Goal: Task Accomplishment & Management: Complete application form

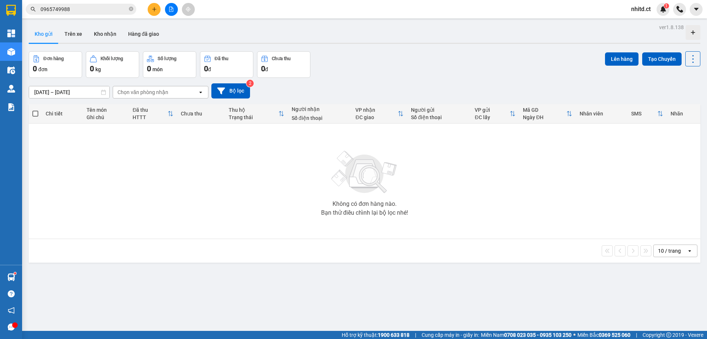
drag, startPoint x: 388, startPoint y: 106, endPoint x: 153, endPoint y: 11, distance: 253.8
click at [153, 11] on icon "plus" at bounding box center [154, 9] width 5 height 5
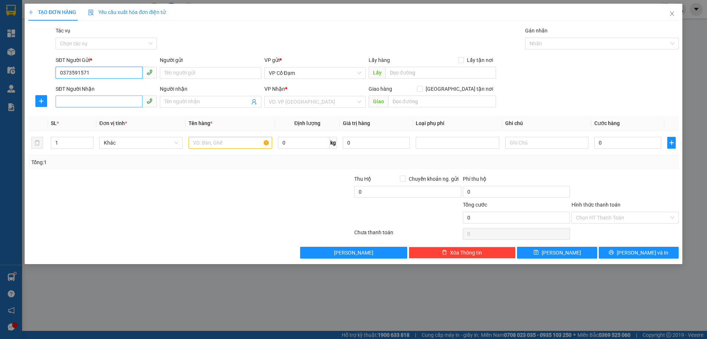
type input "0373591571"
click at [87, 100] on input "SĐT Người Nhận" at bounding box center [99, 101] width 87 height 12
type input "0392143313"
click at [286, 99] on input "search" at bounding box center [312, 101] width 87 height 11
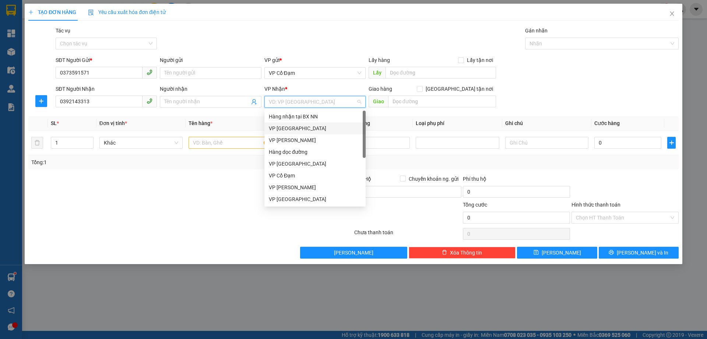
click at [282, 128] on div "VP [GEOGRAPHIC_DATA]" at bounding box center [315, 128] width 92 height 8
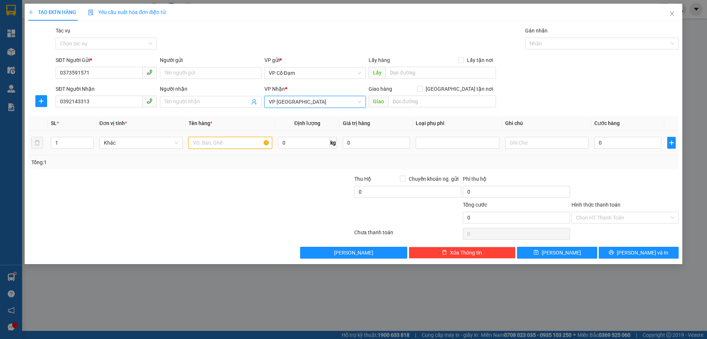
click at [208, 144] on input "text" at bounding box center [230, 143] width 83 height 12
type input "1 bọc QA"
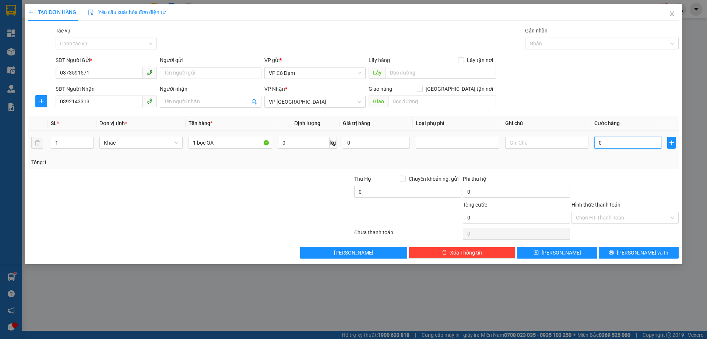
click at [612, 139] on input "0" at bounding box center [628, 143] width 67 height 12
type input "3"
type input "30"
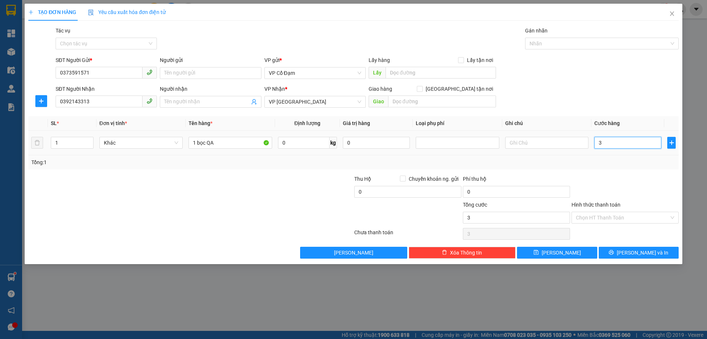
type input "30"
type input "300"
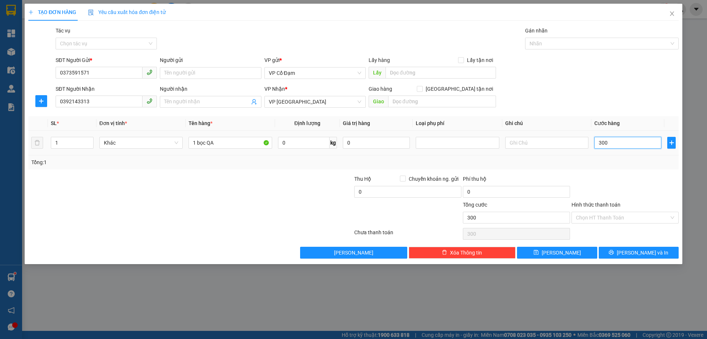
type input "3.000"
type input "30.000"
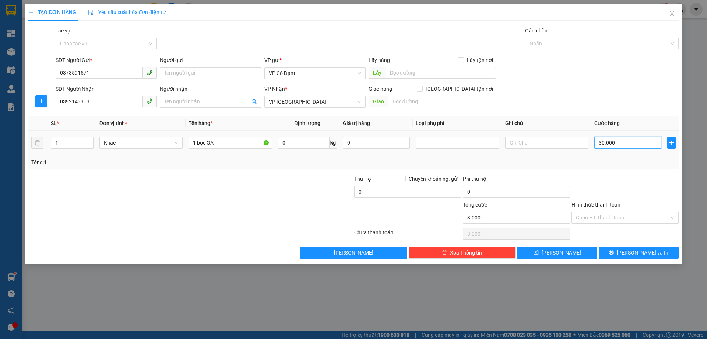
type input "30.000"
click at [613, 213] on input "Hình thức thanh toán" at bounding box center [622, 217] width 93 height 11
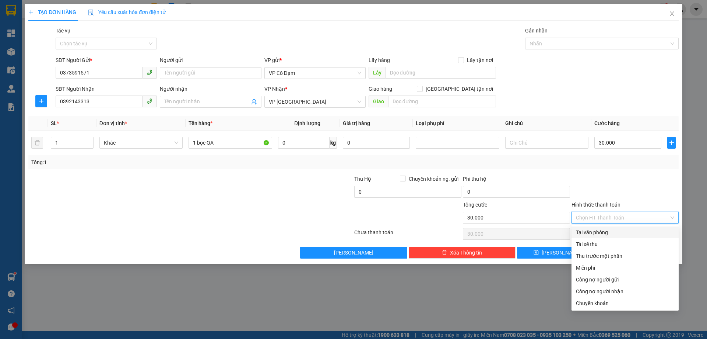
click at [604, 233] on div "Tại văn phòng" at bounding box center [625, 232] width 98 height 8
type input "0"
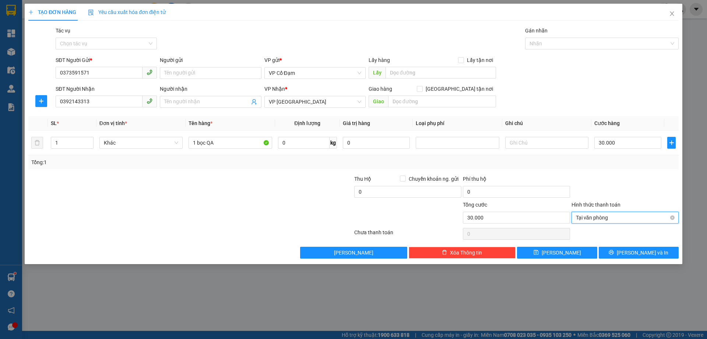
click at [591, 218] on span "Tại văn phòng" at bounding box center [625, 217] width 98 height 11
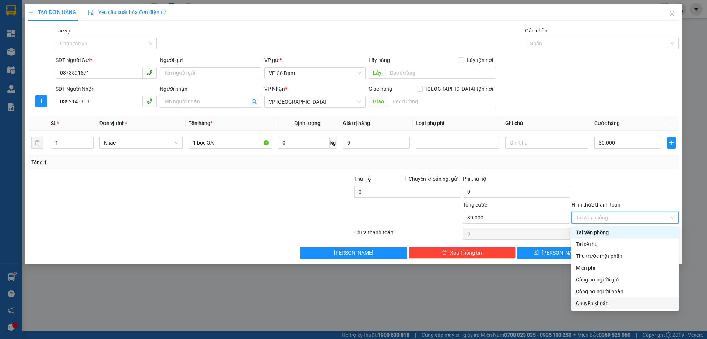
click at [594, 301] on div "Chuyển khoản" at bounding box center [625, 303] width 98 height 8
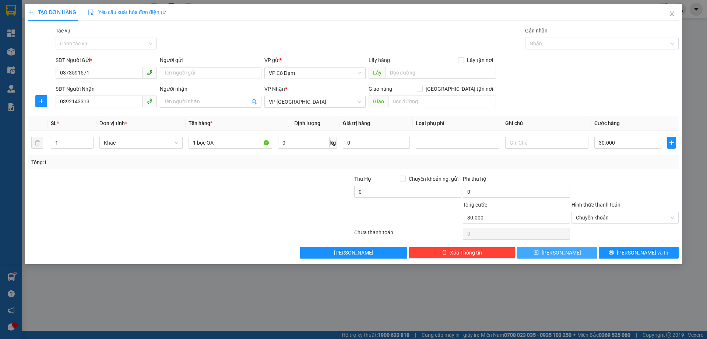
click at [539, 252] on icon "save" at bounding box center [536, 251] width 5 height 5
type input "0"
click at [673, 10] on span "Close" at bounding box center [672, 14] width 21 height 21
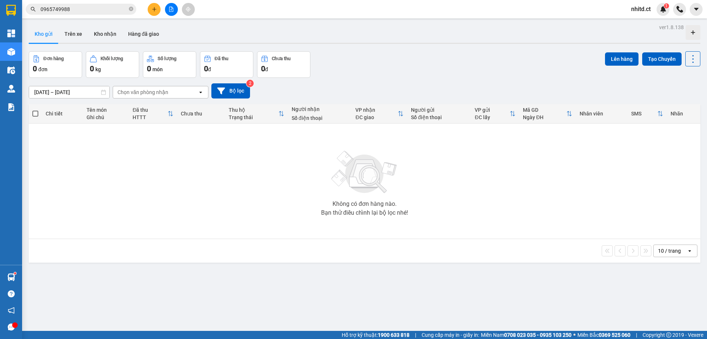
click at [46, 32] on button "Kho gửi" at bounding box center [44, 34] width 30 height 18
click at [229, 88] on button "Bộ lọc" at bounding box center [230, 90] width 39 height 15
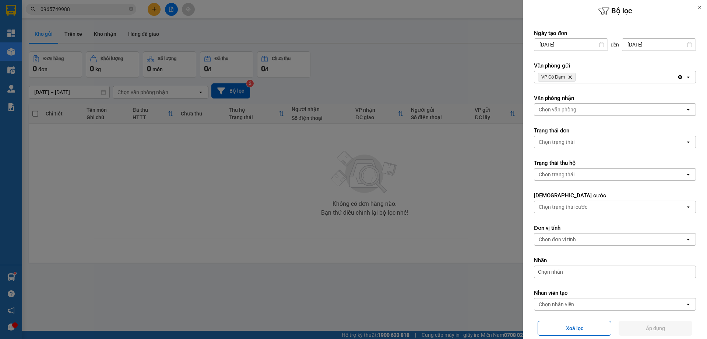
click at [700, 6] on icon at bounding box center [699, 7] width 5 height 5
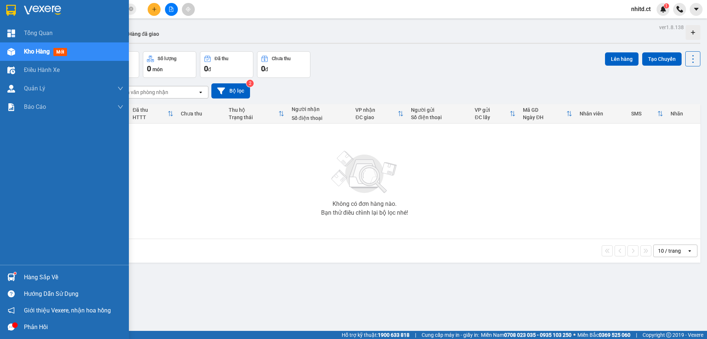
click at [55, 55] on span "mới" at bounding box center [60, 52] width 14 height 8
click at [67, 52] on span "mới" at bounding box center [60, 52] width 14 height 8
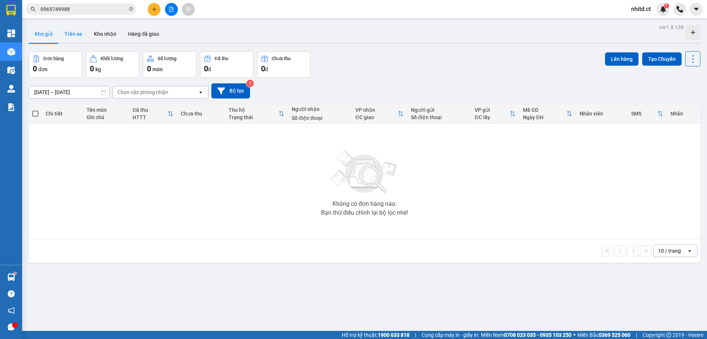
click at [76, 34] on button "Trên xe" at bounding box center [73, 34] width 29 height 18
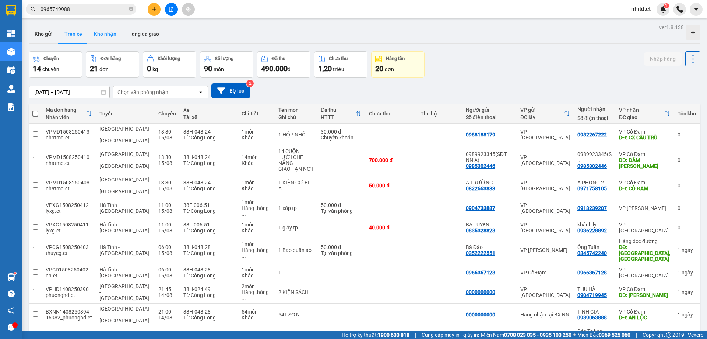
click at [102, 35] on button "Kho nhận" at bounding box center [105, 34] width 34 height 18
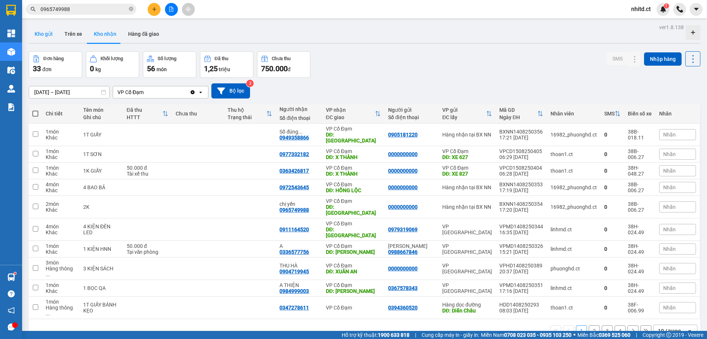
click at [49, 33] on button "Kho gửi" at bounding box center [44, 34] width 30 height 18
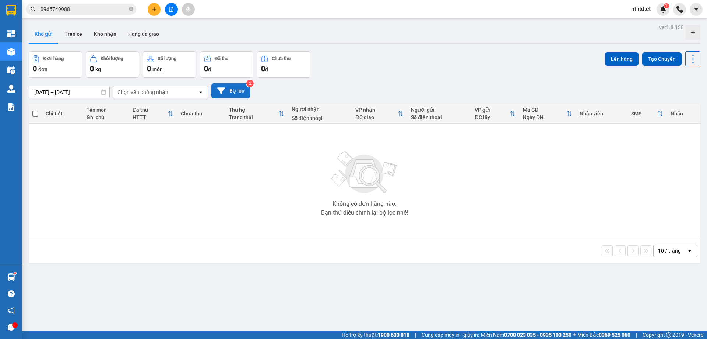
click at [224, 93] on icon at bounding box center [221, 91] width 8 height 8
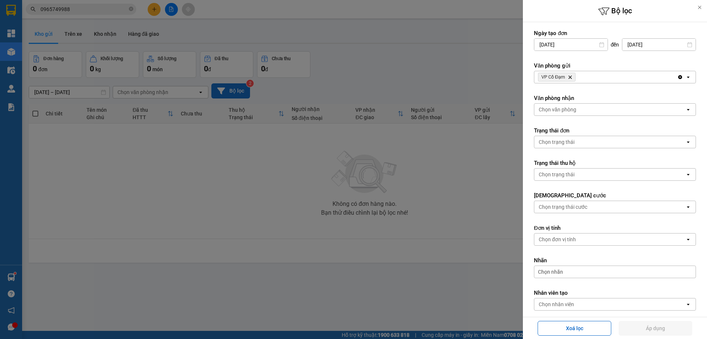
click at [572, 75] on icon "Delete" at bounding box center [570, 77] width 4 height 4
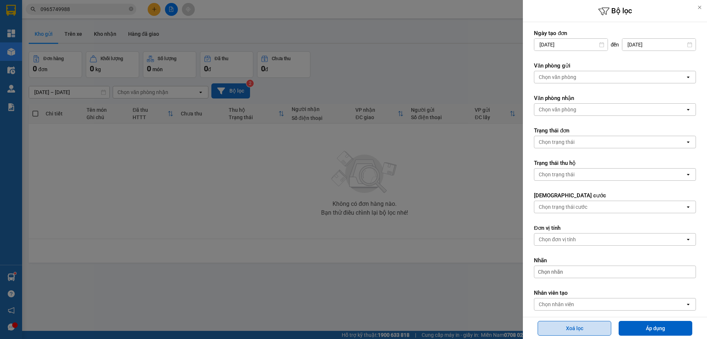
click at [585, 328] on button "Xoá lọc" at bounding box center [575, 328] width 74 height 15
type input "[DATE]"
type input "[DATE] – [DATE]"
